Goal: Task Accomplishment & Management: Manage account settings

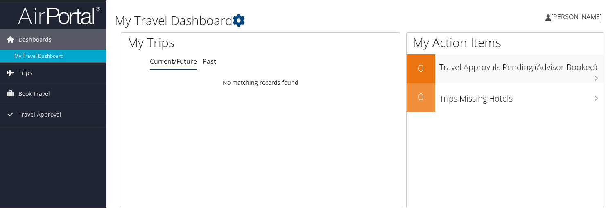
click at [581, 20] on span "[PERSON_NAME]" at bounding box center [577, 16] width 51 height 9
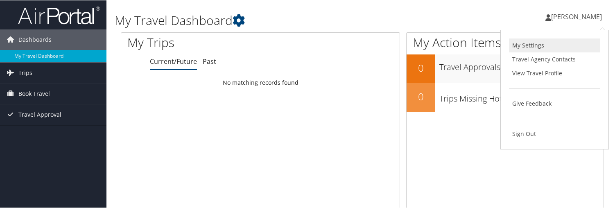
click at [525, 47] on link "My Settings" at bounding box center [554, 45] width 91 height 14
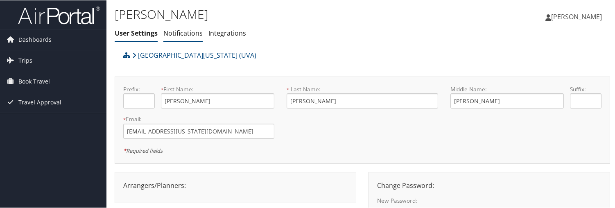
click at [202, 34] on link "Notifications" at bounding box center [182, 32] width 39 height 9
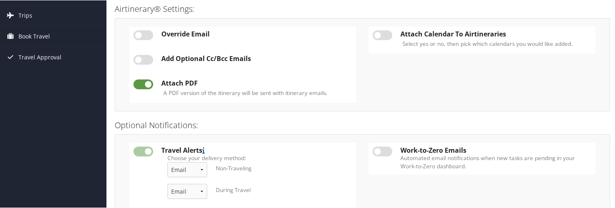
scroll to position [2, 0]
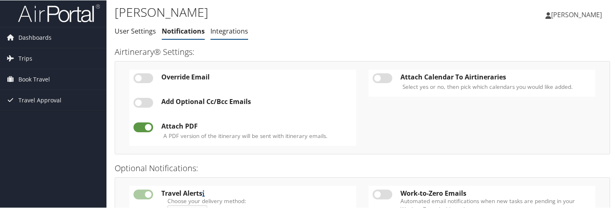
click at [232, 33] on link "Integrations" at bounding box center [230, 30] width 38 height 9
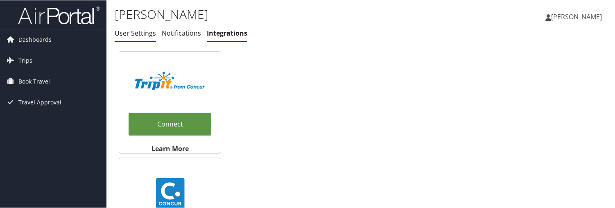
click at [139, 40] on li "User Settings" at bounding box center [135, 33] width 41 height 15
click at [45, 35] on span "Dashboards" at bounding box center [34, 39] width 33 height 20
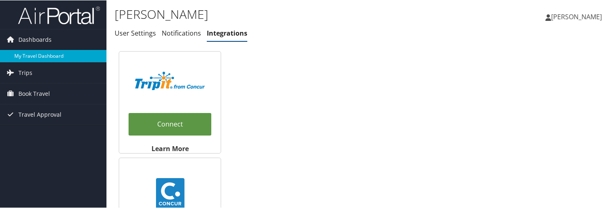
click at [28, 52] on link "My Travel Dashboard" at bounding box center [53, 56] width 107 height 12
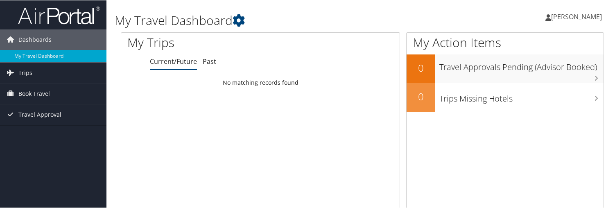
click at [590, 18] on span "[PERSON_NAME]" at bounding box center [577, 16] width 51 height 9
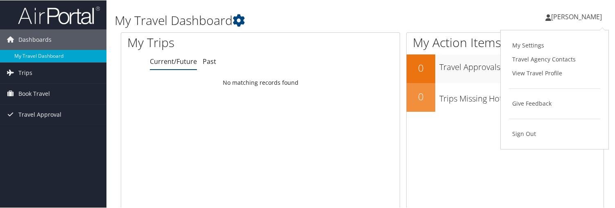
click at [585, 18] on span "[PERSON_NAME]" at bounding box center [577, 16] width 51 height 9
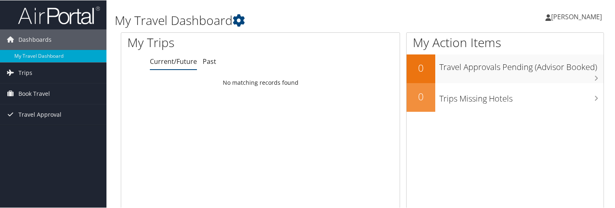
click at [552, 17] on icon at bounding box center [549, 17] width 6 height 7
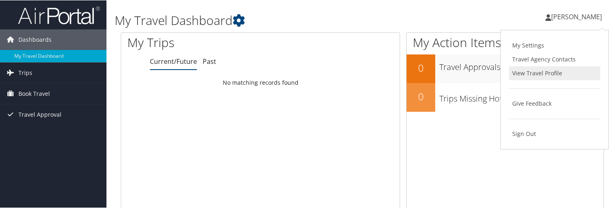
click at [541, 75] on link "View Travel Profile" at bounding box center [554, 73] width 91 height 14
